Goal: Register for event/course

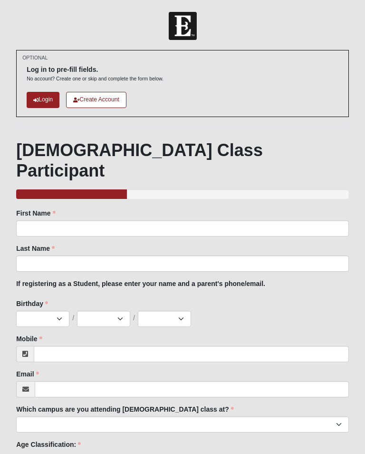
scroll to position [26, 0]
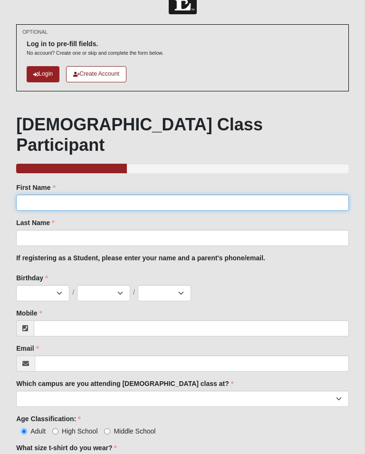
click at [66, 195] on input "First Name" at bounding box center [182, 203] width 333 height 16
type input "Christina"
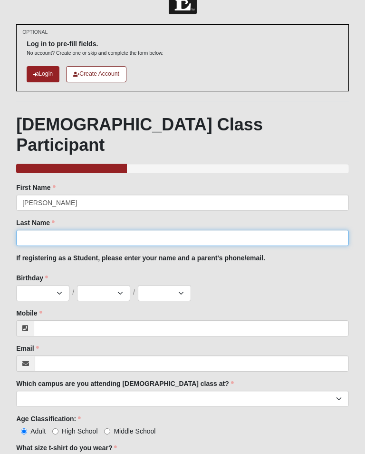
click at [83, 230] on input "Last Name" at bounding box center [182, 238] width 333 height 16
type input "Lee"
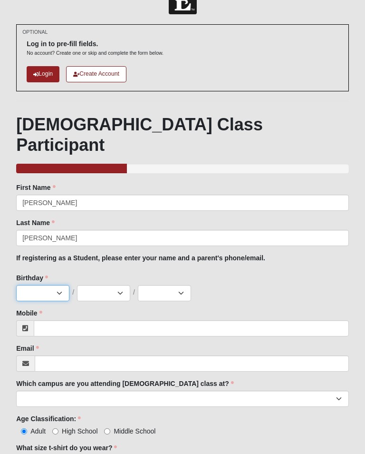
click at [43, 285] on select "Jan Feb Mar Apr May Jun Jul Aug Sep Oct Nov Dec" at bounding box center [42, 293] width 53 height 16
select select "8"
click at [118, 285] on select "1 2 3 4 5 6 7 8 9 10 11 12 13 14 15 16 17 18 19 20 21 22 23 24 25 26 27 28 29 3…" at bounding box center [103, 293] width 53 height 16
select select "25"
click at [169, 285] on select "2025 2024 2023 2022 2021 2020 2019 2018 2017 2016 2015 2014 2013 2012 2011 2010…" at bounding box center [164, 293] width 53 height 16
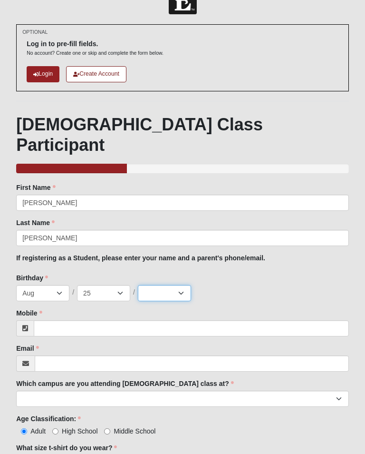
select select "1974"
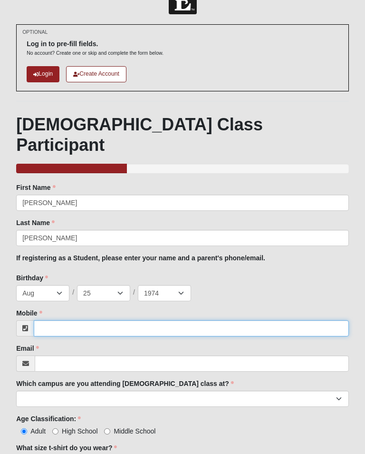
click at [78, 320] on input "Mobile" at bounding box center [191, 328] width 315 height 16
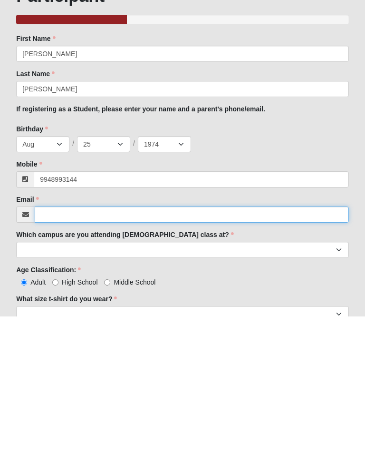
click at [94, 344] on input "Email" at bounding box center [192, 352] width 314 height 16
type input "(994) 899-3144"
type input "christinalee.2039@gmail.com"
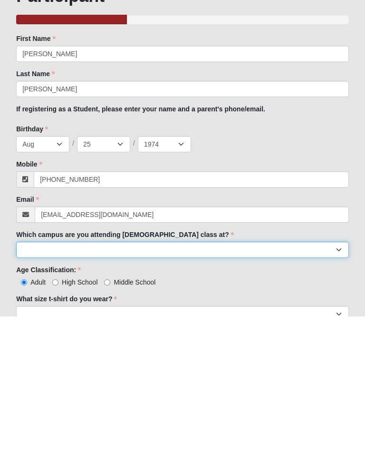
click at [123, 379] on select "Arlington Baymeadows Eleven22 Online Fleming Island Jesup Mandarin North Jax Or…" at bounding box center [182, 387] width 333 height 16
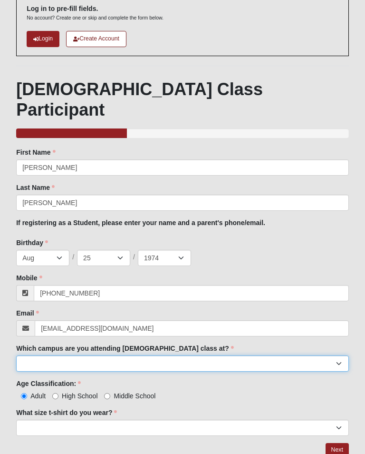
select select "5"
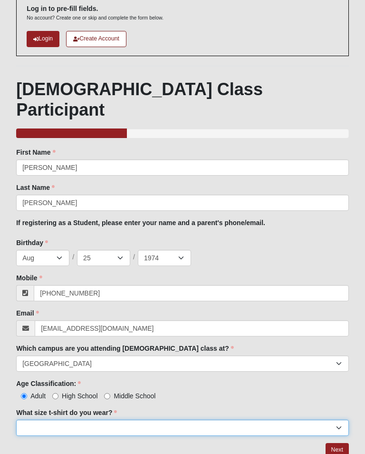
click at [94, 420] on select "Small Medium Large XL 2XL 3XL" at bounding box center [182, 428] width 333 height 16
select select "Small"
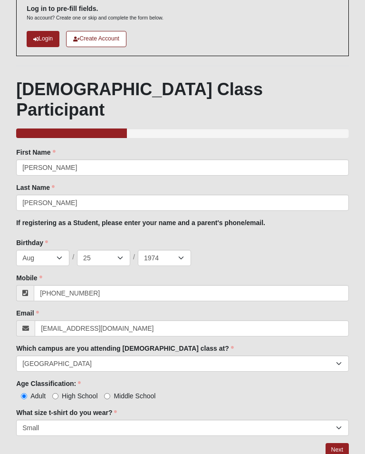
click at [340, 443] on link "Next" at bounding box center [337, 450] width 23 height 14
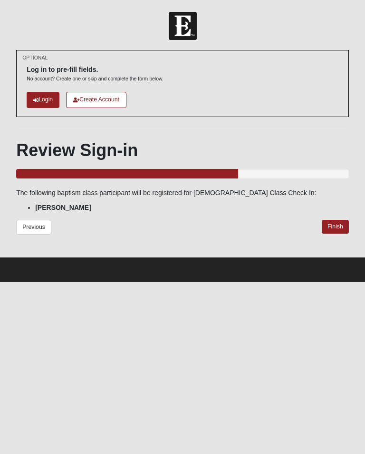
click at [333, 230] on link "Finish" at bounding box center [335, 227] width 27 height 14
